Goal: Task Accomplishment & Management: Use online tool/utility

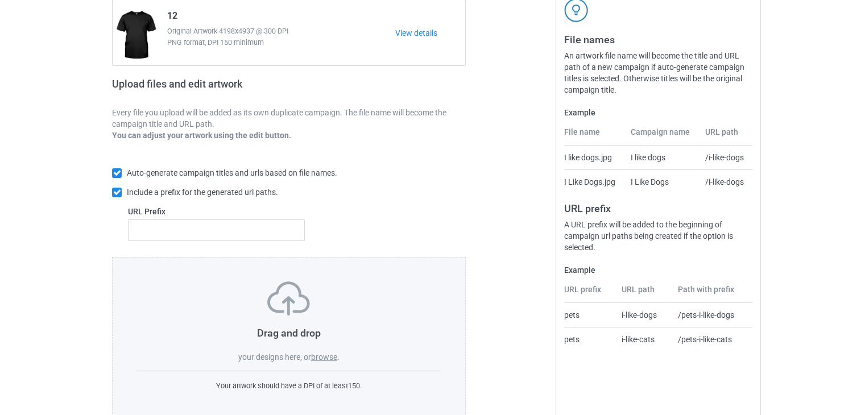
scroll to position [138, 0]
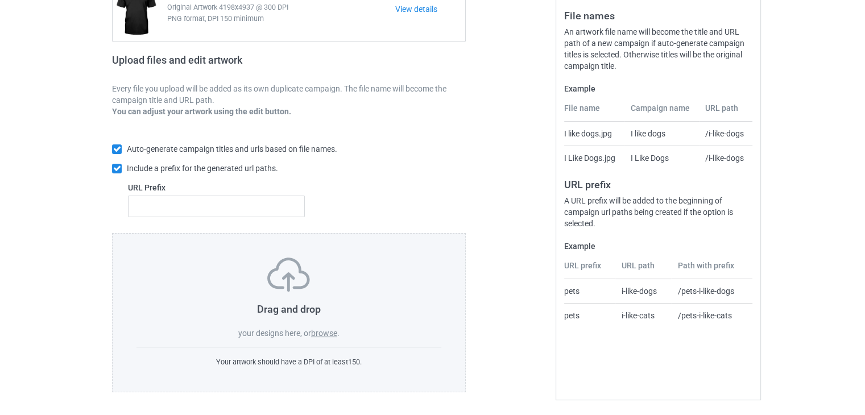
click at [325, 331] on label "browse" at bounding box center [324, 333] width 26 height 9
click at [0, 0] on input "browse" at bounding box center [0, 0] width 0 height 0
click at [328, 329] on label "browse" at bounding box center [324, 333] width 26 height 9
click at [0, 0] on input "browse" at bounding box center [0, 0] width 0 height 0
click at [330, 330] on label "browse" at bounding box center [324, 333] width 26 height 9
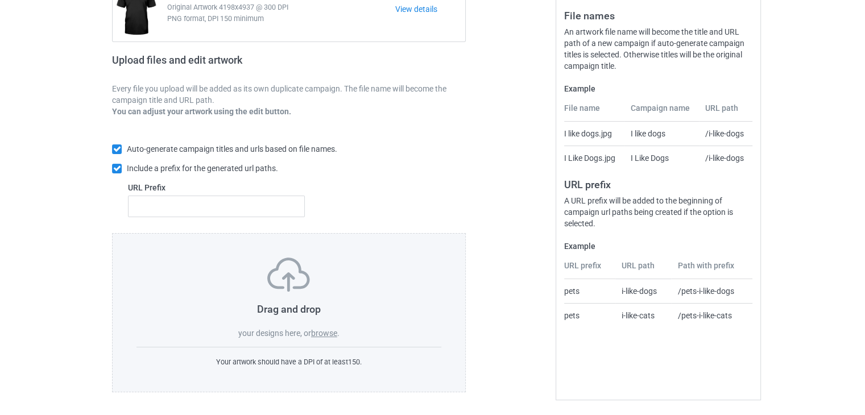
click at [0, 0] on input "browse" at bounding box center [0, 0] width 0 height 0
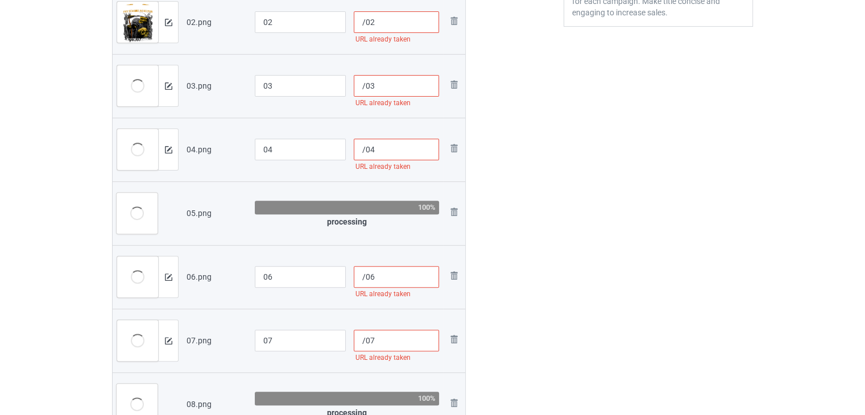
scroll to position [195, 0]
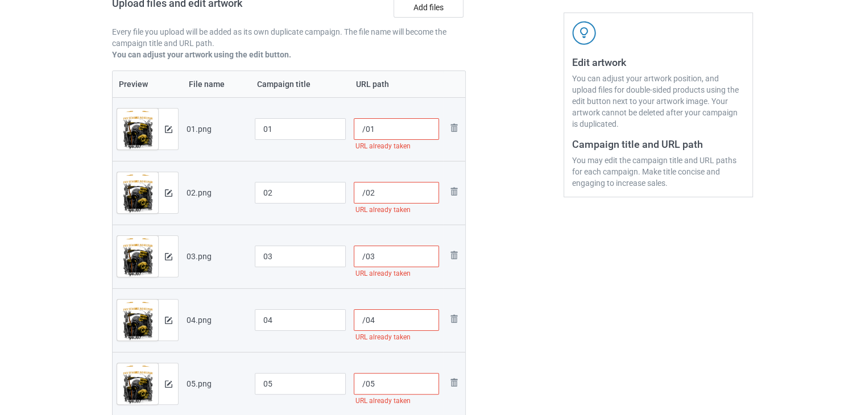
click at [366, 126] on input "/01" at bounding box center [397, 129] width 86 height 22
paste input "sku08-82"
type input "/sku08-8201"
click at [366, 193] on input "/02" at bounding box center [397, 193] width 86 height 22
paste input "sku08-82"
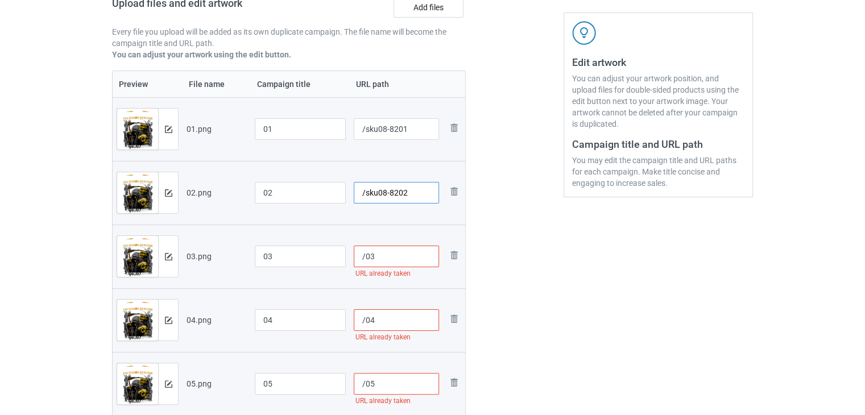
type input "/sku08-8202"
click at [365, 254] on input "/03" at bounding box center [397, 257] width 86 height 22
paste input "sku08-82"
type input "/sku08-8203"
click at [364, 320] on input "/04" at bounding box center [397, 321] width 86 height 22
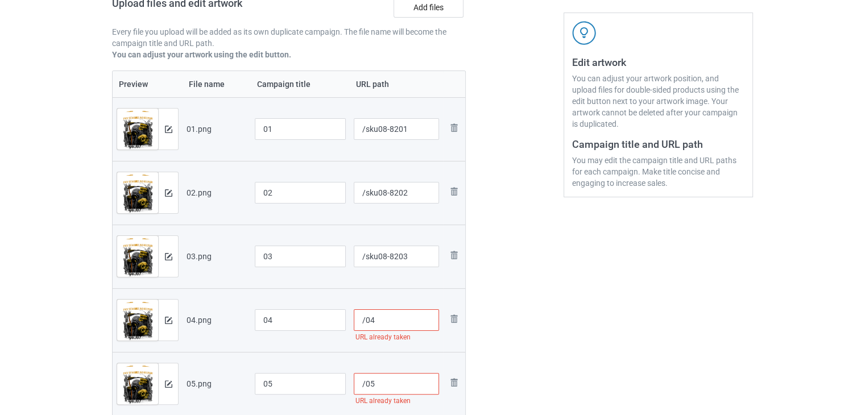
paste input "sku08-82"
type input "/sku08-8204"
click at [364, 389] on input "/05" at bounding box center [397, 384] width 86 height 22
paste input "sku08-82"
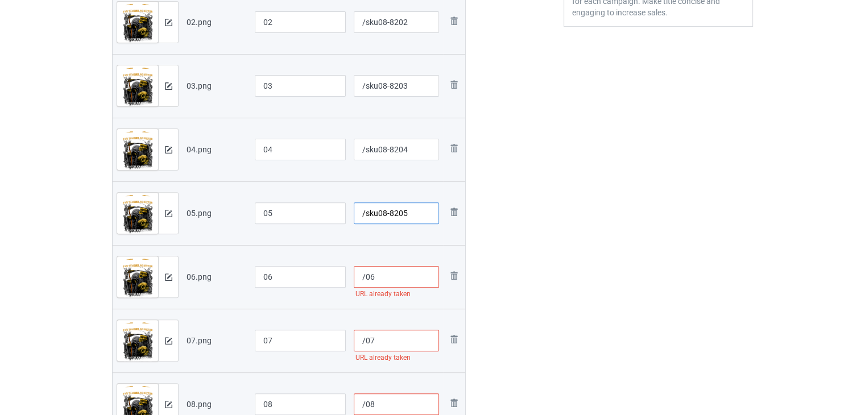
type input "/sku08-8205"
click at [364, 278] on input "/06" at bounding box center [397, 277] width 86 height 22
paste input "sku08-82"
type input "/sku08-8206"
click at [365, 343] on input "/07" at bounding box center [397, 341] width 86 height 22
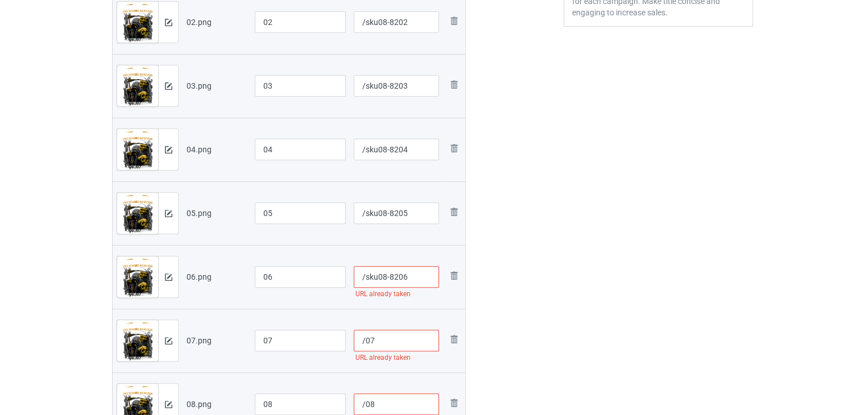
paste input "text"
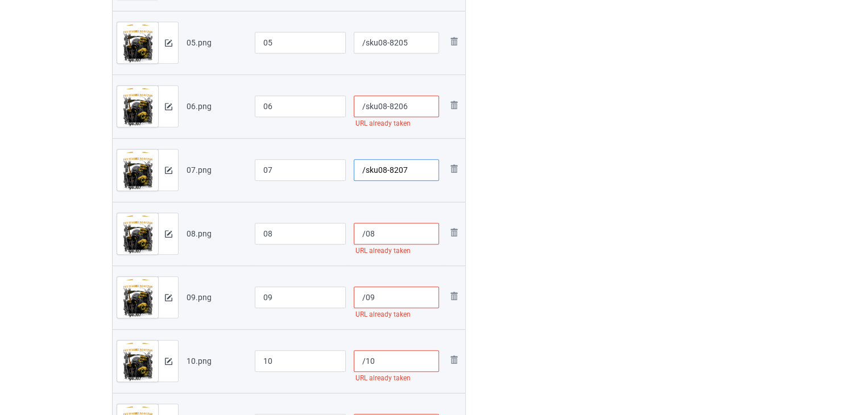
type input "/sku08-8207"
click at [365, 235] on input "/08" at bounding box center [397, 234] width 86 height 22
paste input "sku08-82"
type input "/sku08-8208"
click at [364, 296] on input "/09" at bounding box center [397, 298] width 86 height 22
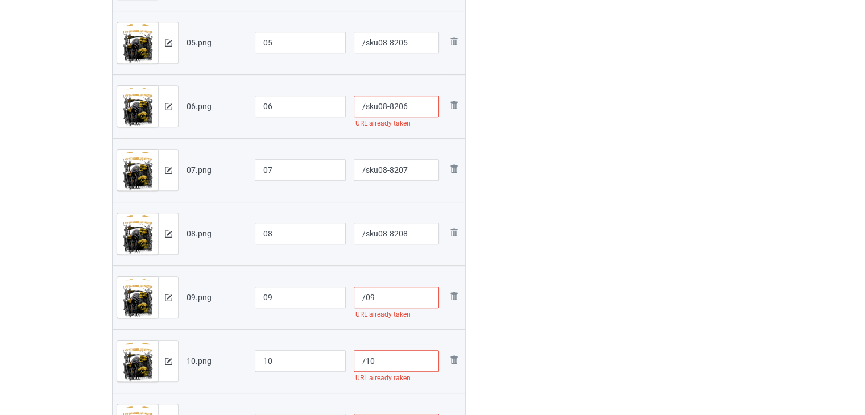
paste input "sku08-82"
type input "/sku08-8209"
click at [364, 358] on input "/10" at bounding box center [397, 362] width 86 height 22
paste input "sku08-82"
type input "/sku08-8210"
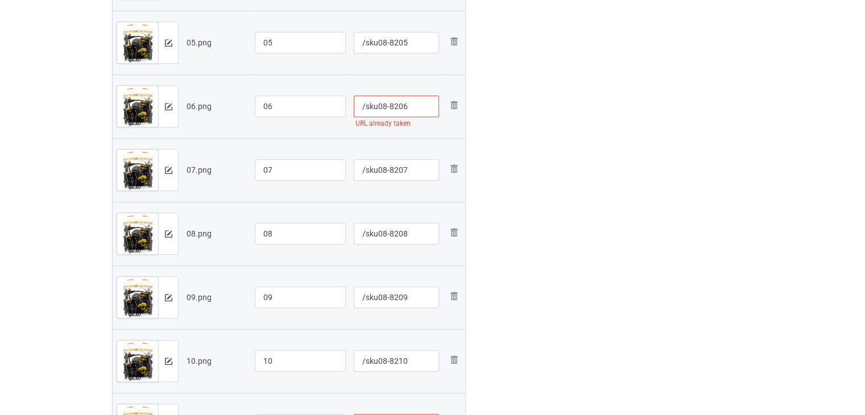
click at [545, 179] on div at bounding box center [515, 49] width 82 height 1011
click at [407, 105] on input "/sku08-8206" at bounding box center [397, 107] width 86 height 22
type input "/sku08-82107"
click at [534, 138] on div at bounding box center [515, 49] width 82 height 1011
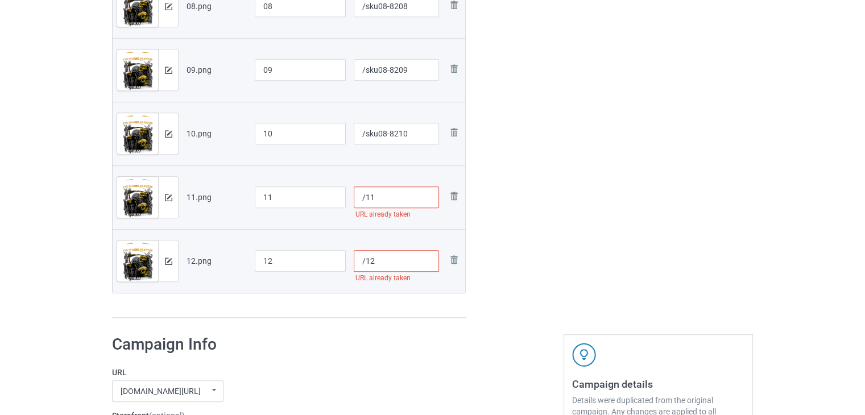
click at [367, 197] on input "/11" at bounding box center [397, 198] width 86 height 22
paste input "sku08-82"
type input "/sku08-8211"
click at [367, 262] on input "/12" at bounding box center [397, 261] width 86 height 22
paste input "sku08-82"
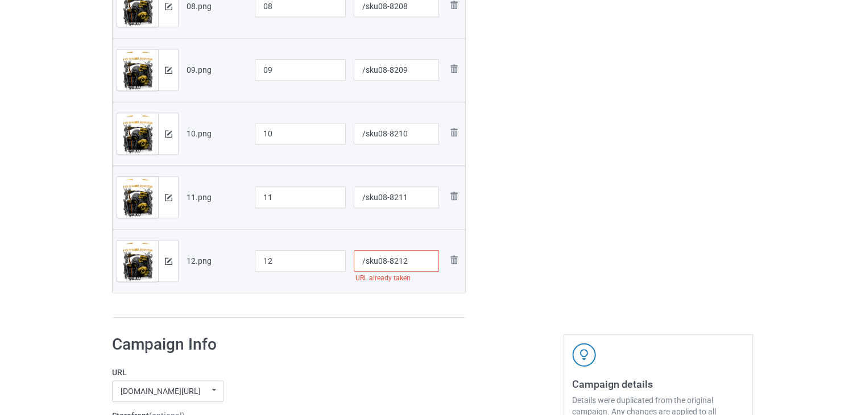
type input "/sku08-8212"
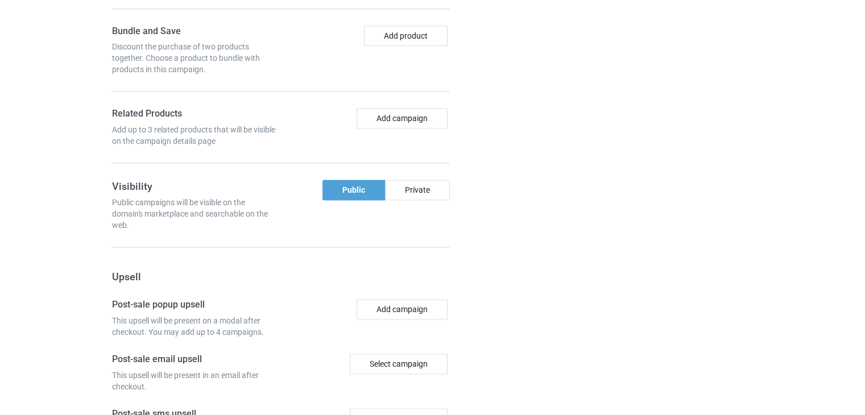
scroll to position [1732, 0]
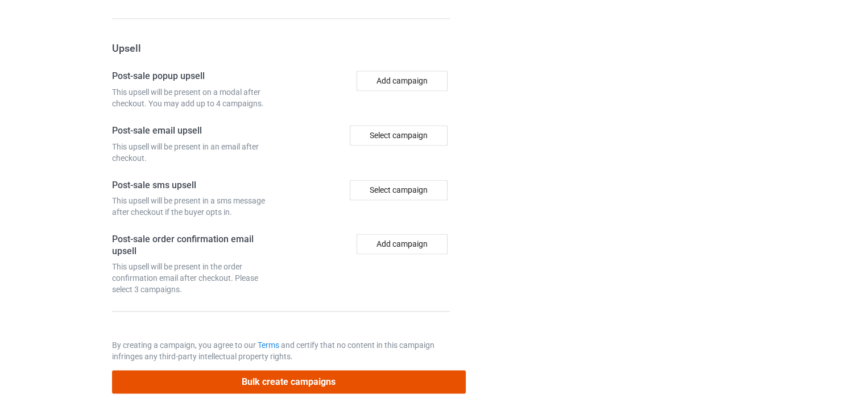
click at [354, 387] on button "Bulk create campaigns" at bounding box center [289, 381] width 354 height 23
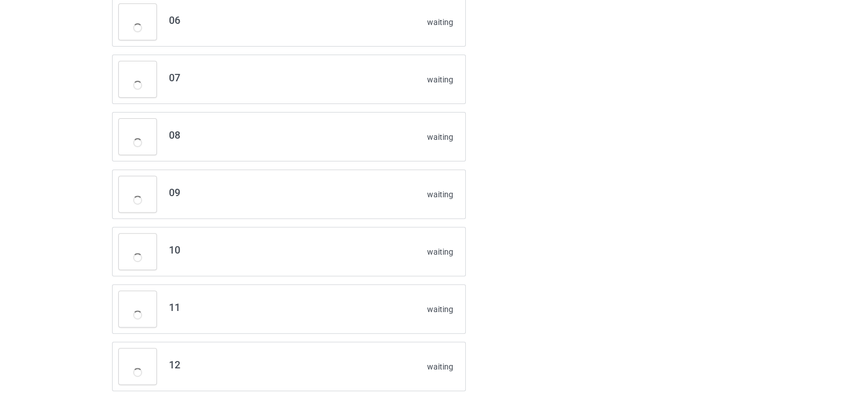
scroll to position [376, 0]
